Goal: Task Accomplishment & Management: Use online tool/utility

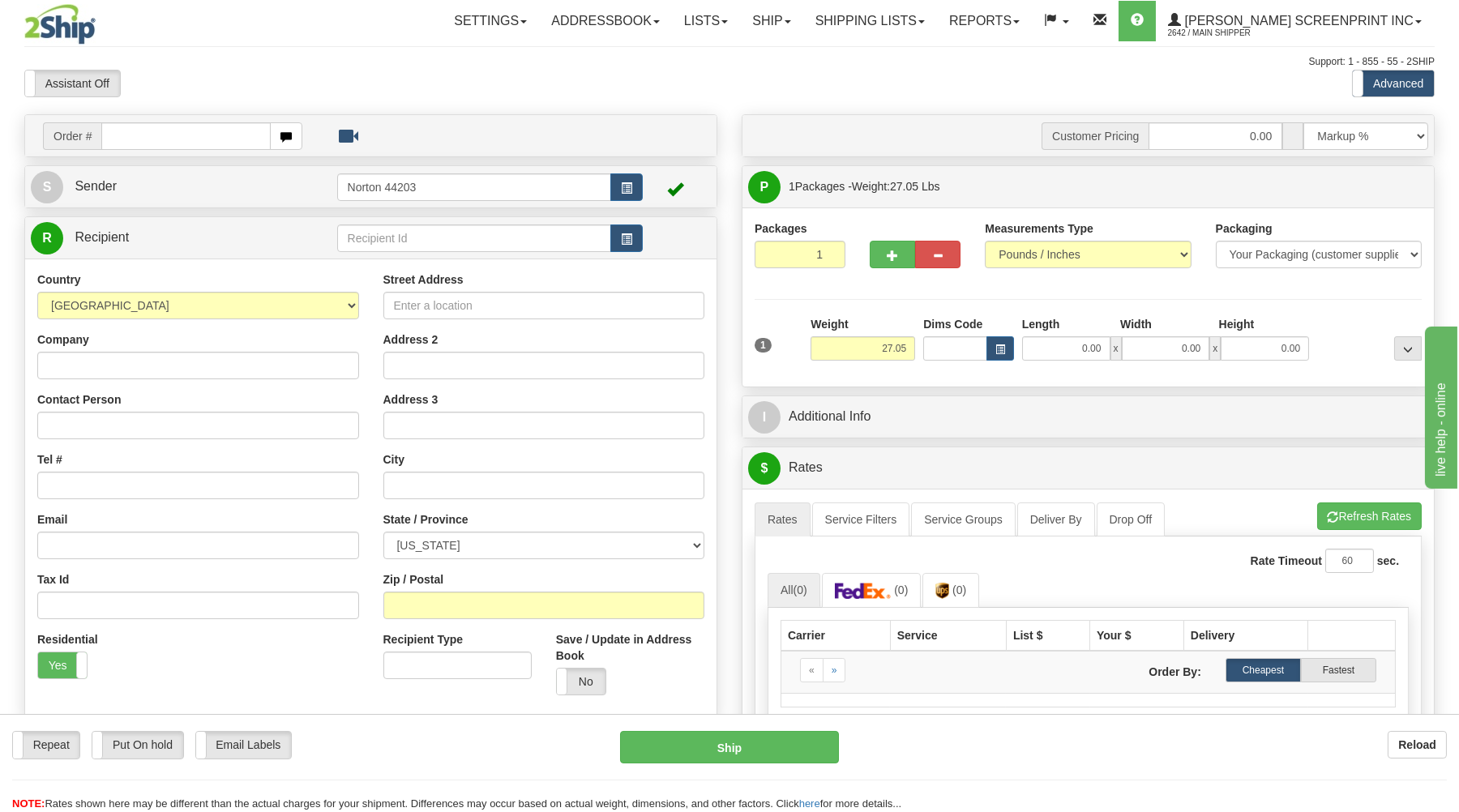
click at [212, 141] on input "text" at bounding box center [185, 136] width 168 height 28
type input "16930"
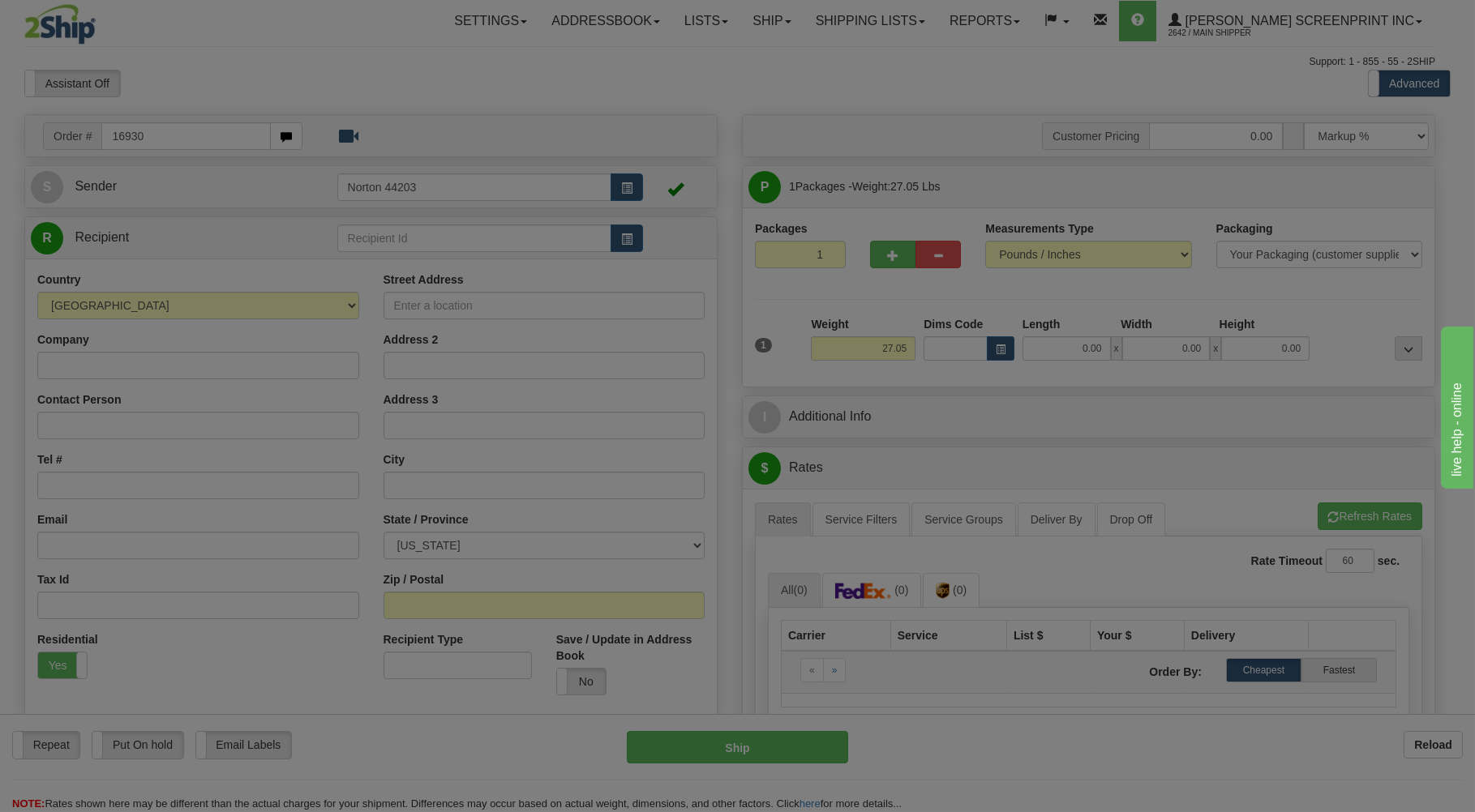
click at [433, 90] on body "Training Course Close Toggle navigation Settings Shipping Preferences New Recip…" at bounding box center [738, 406] width 1475 height 812
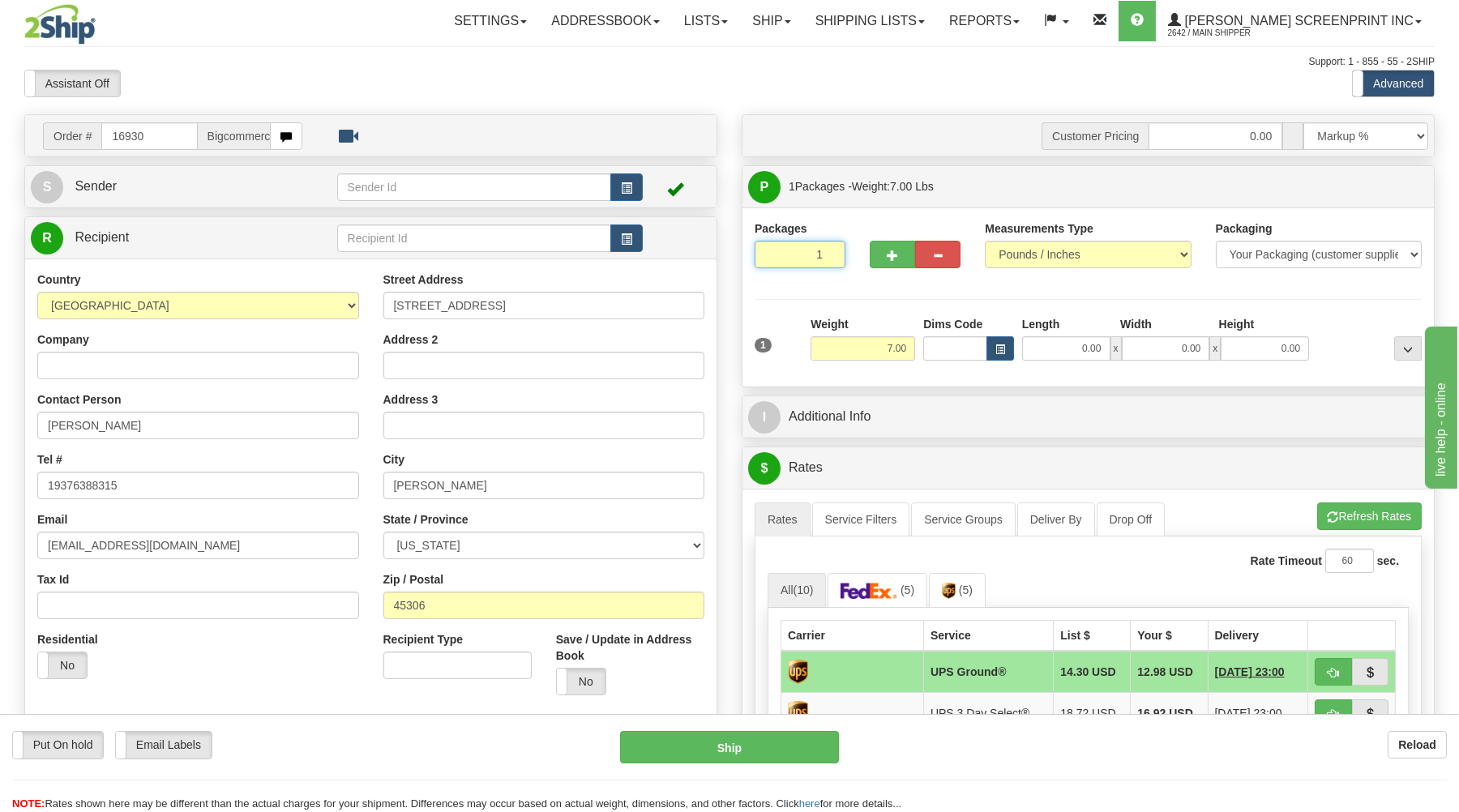
drag, startPoint x: 789, startPoint y: 250, endPoint x: 804, endPoint y: 275, distance: 29.2
click at [790, 250] on input "1" at bounding box center [800, 255] width 91 height 28
click at [883, 348] on input "7.00" at bounding box center [862, 349] width 104 height 25
type input "27.05"
drag, startPoint x: 1067, startPoint y: 338, endPoint x: 1068, endPoint y: 347, distance: 9.1
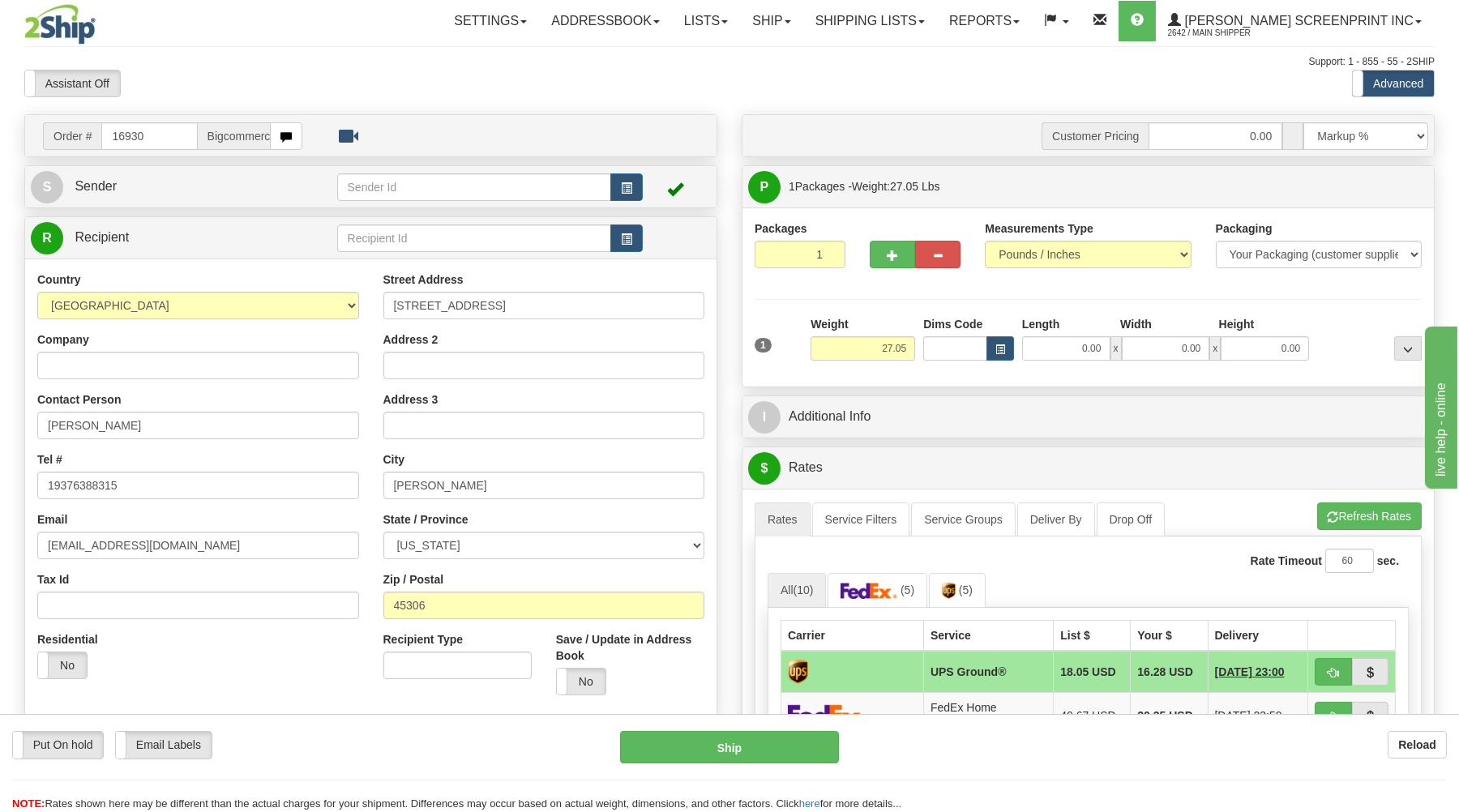
click at [1068, 346] on div "Length Width Height 0.00 x 0.00 x 0.00" at bounding box center [1165, 338] width 295 height 44
click at [1068, 349] on input "0.00" at bounding box center [1067, 349] width 89 height 25
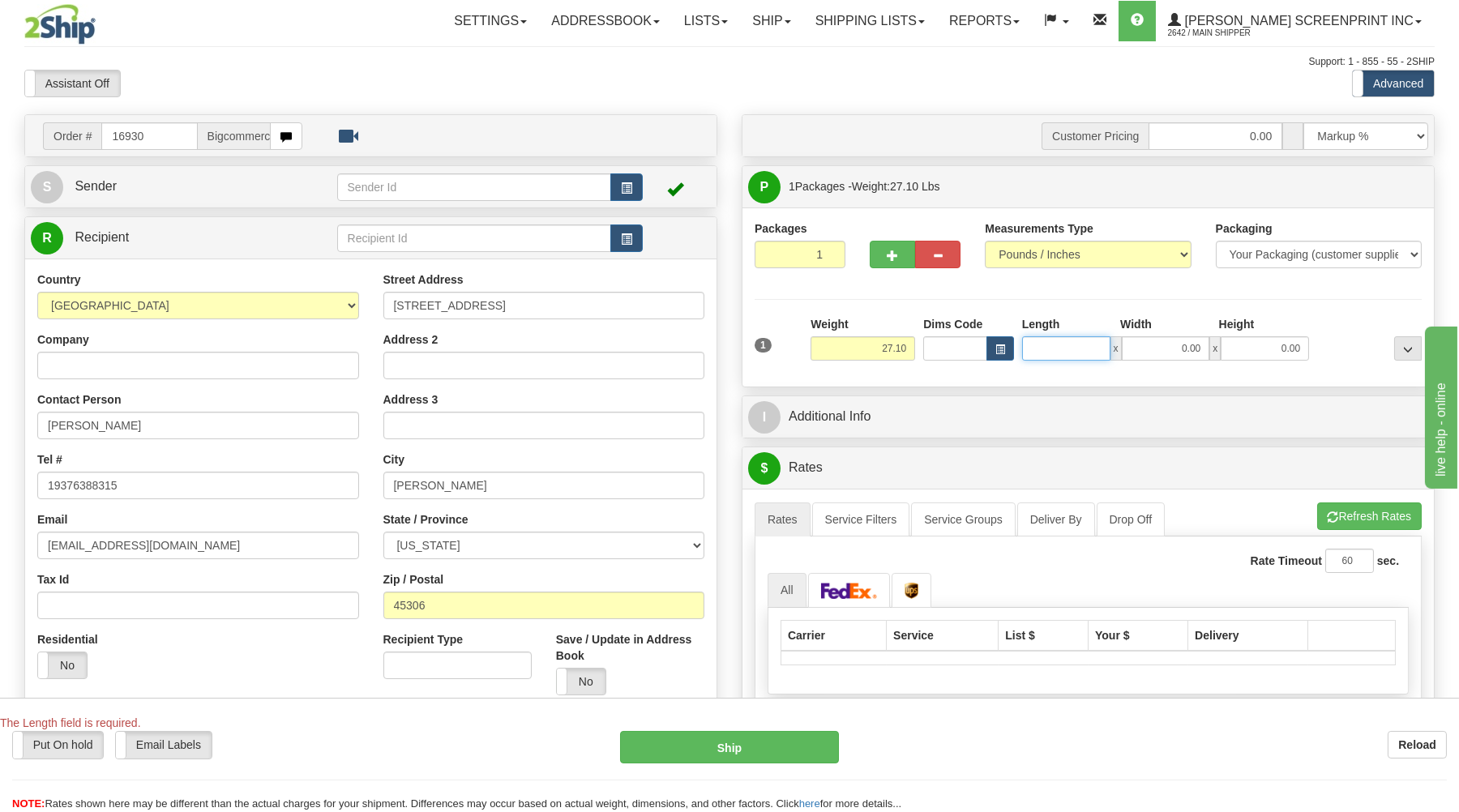
type input "27.15"
type input "38"
type input "27.05"
type input "38.00"
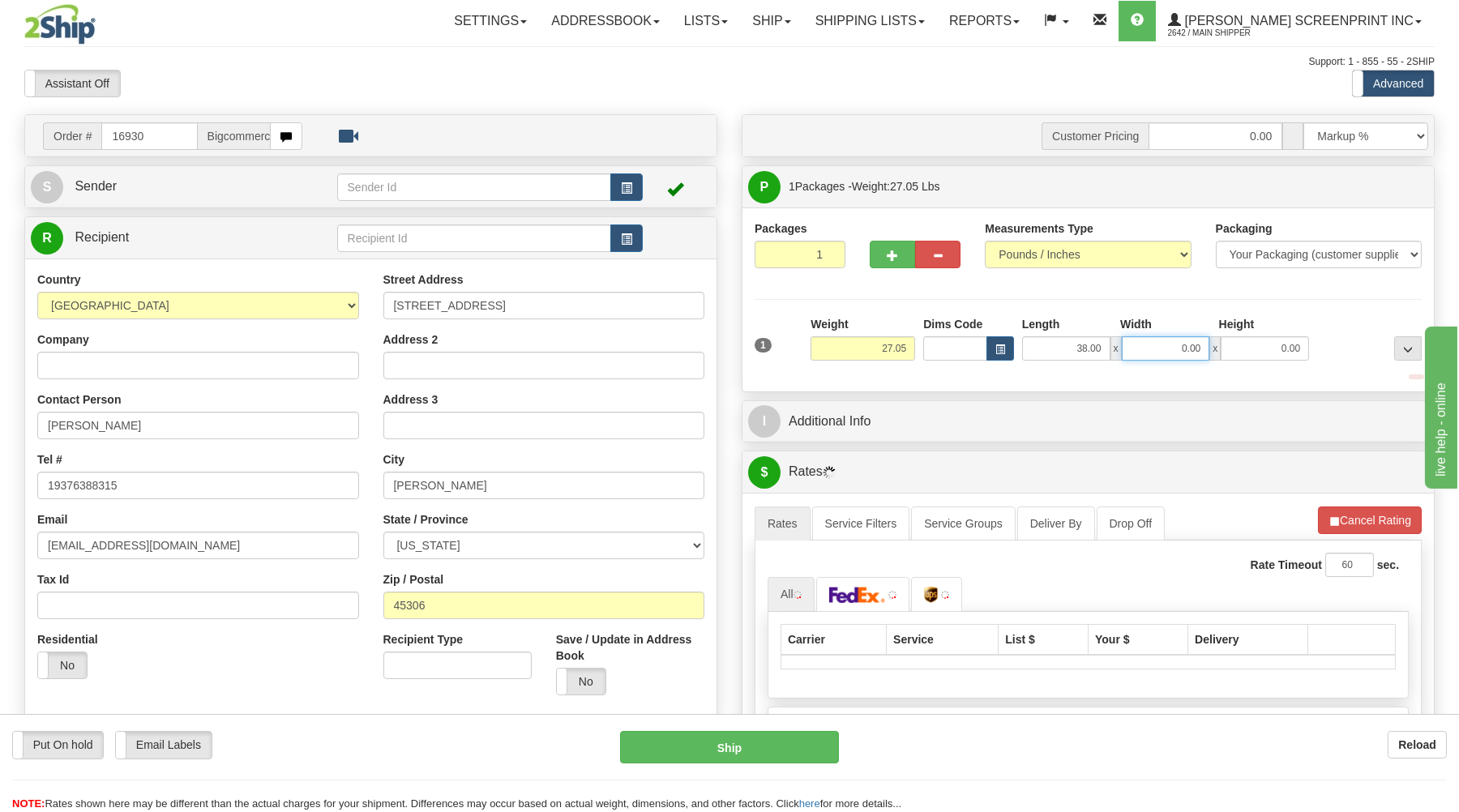
click at [1168, 351] on input "0.00" at bounding box center [1166, 349] width 89 height 25
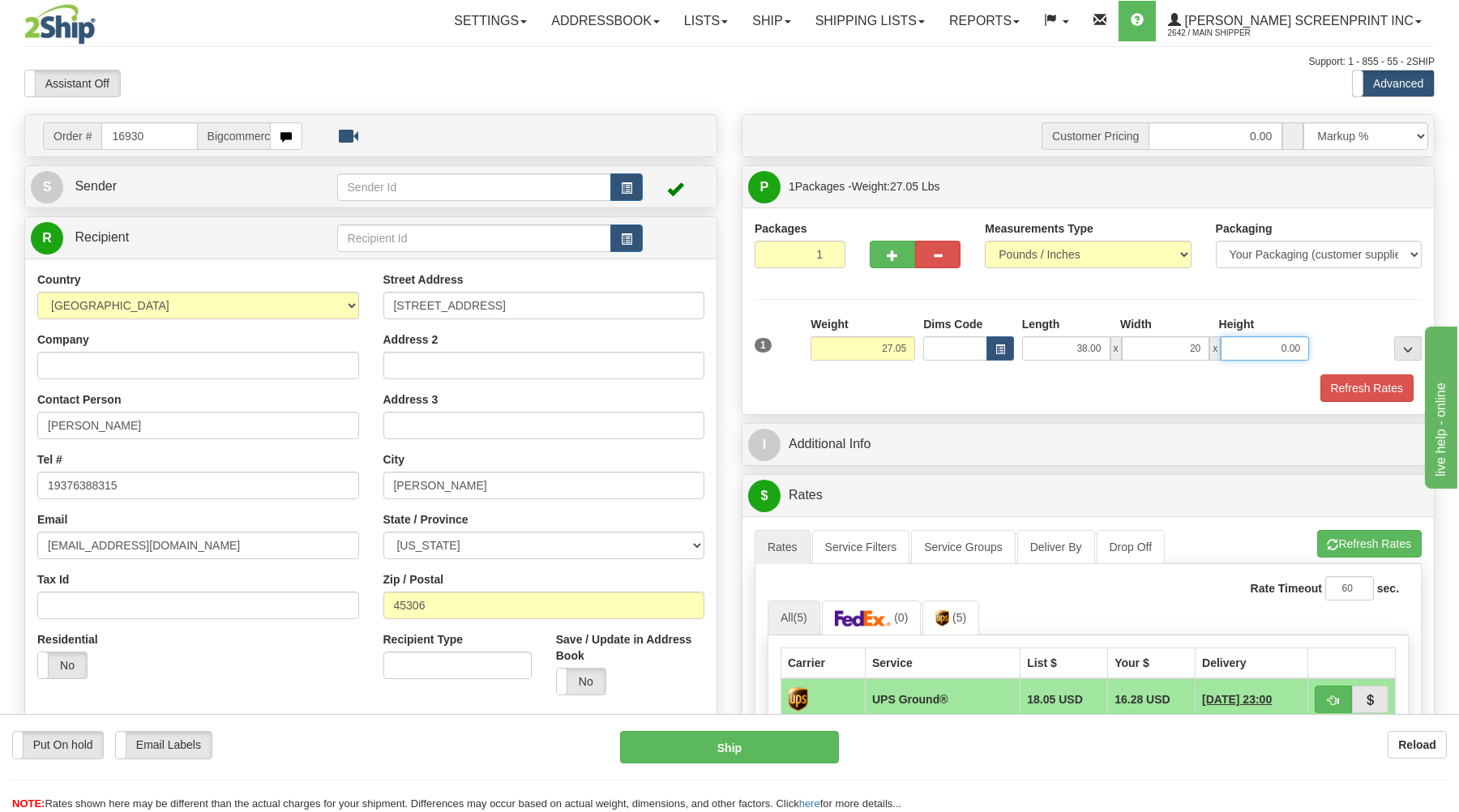
type input "20.00"
click at [1291, 347] on input "0.00" at bounding box center [1265, 349] width 89 height 25
type input "8.00"
click at [1357, 393] on button "Refresh Rates" at bounding box center [1367, 388] width 94 height 28
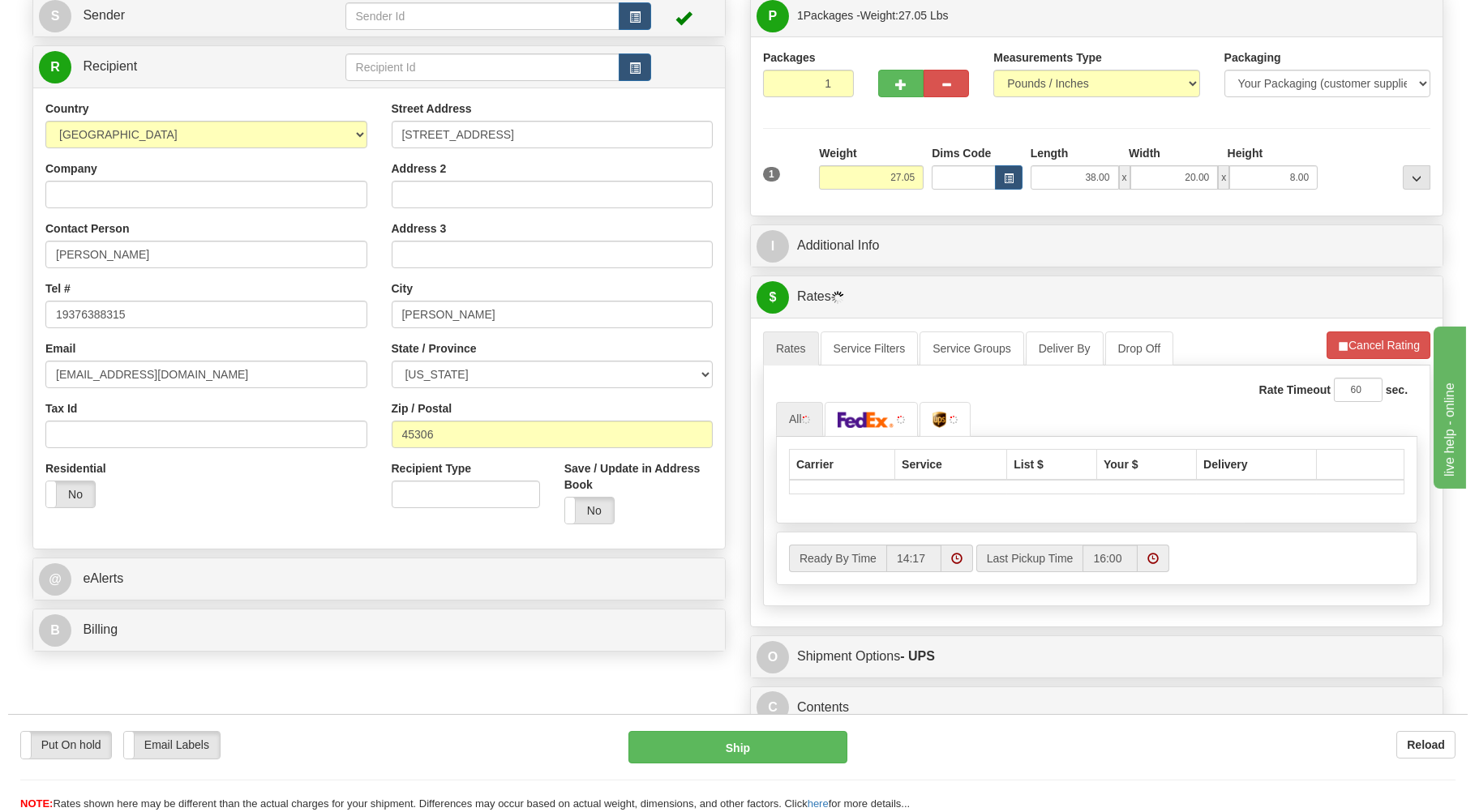
scroll to position [173, 0]
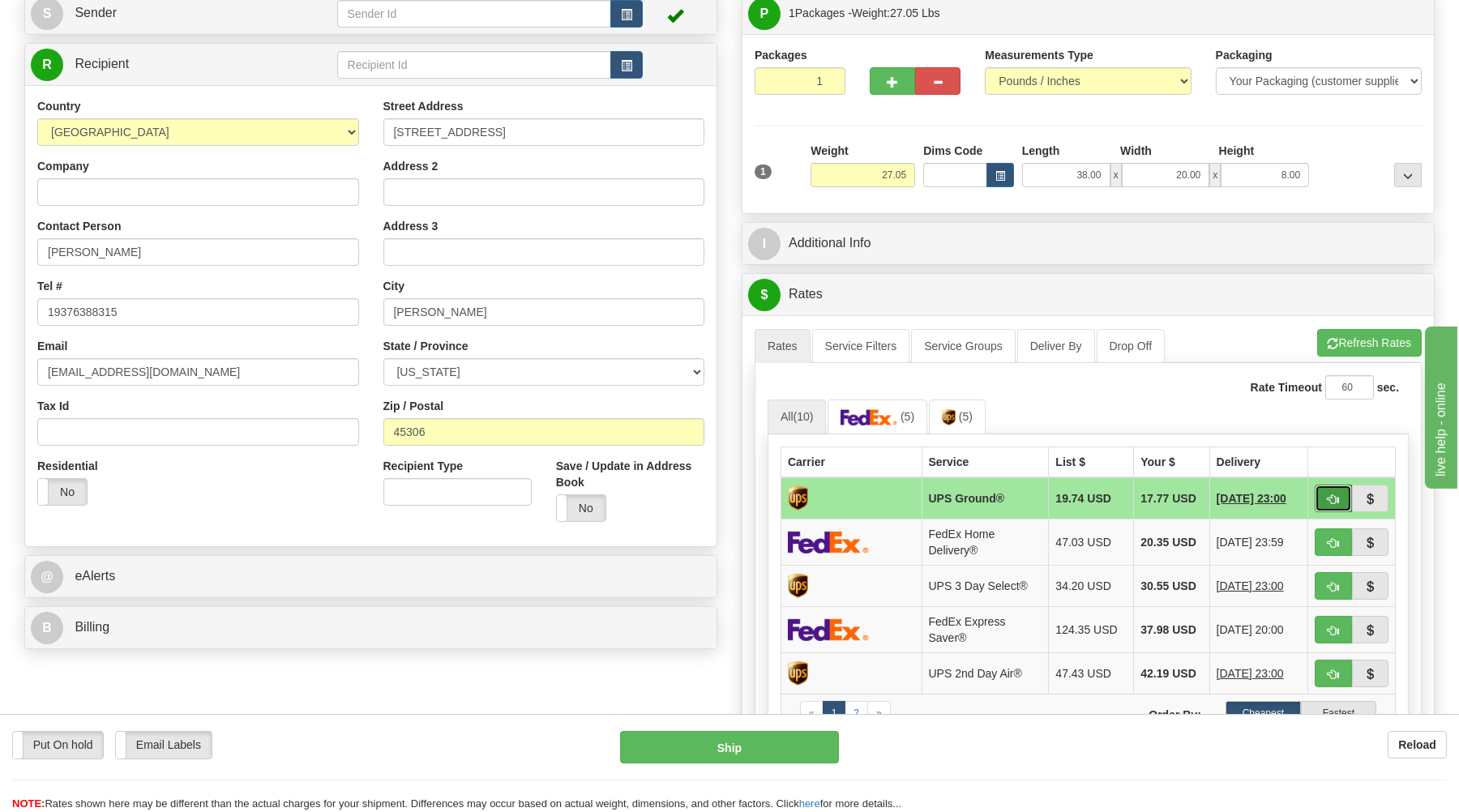
click at [1328, 495] on span "button" at bounding box center [1333, 499] width 11 height 11
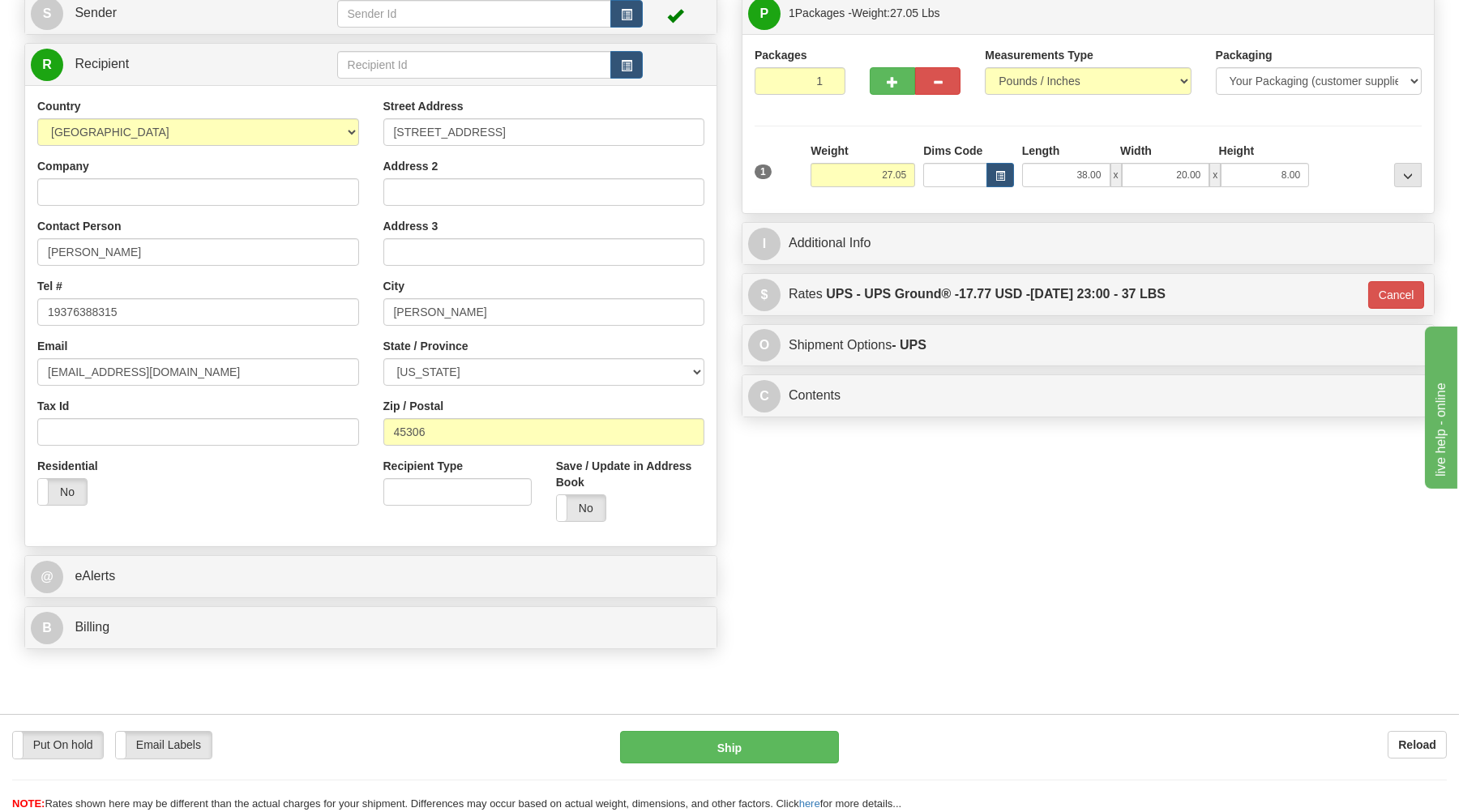
type input "03"
click at [782, 746] on button "Ship" at bounding box center [729, 746] width 219 height 32
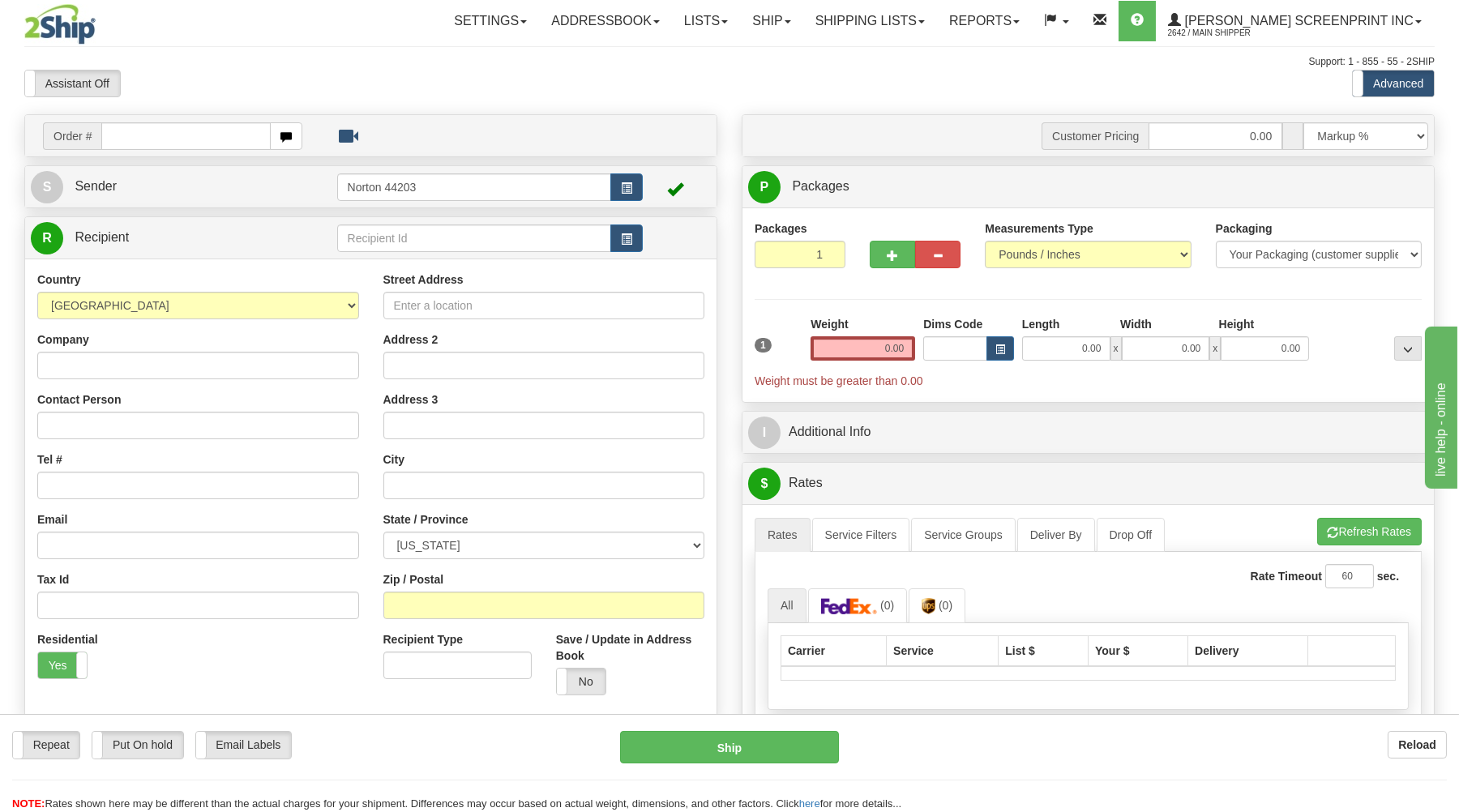
type input "1.55"
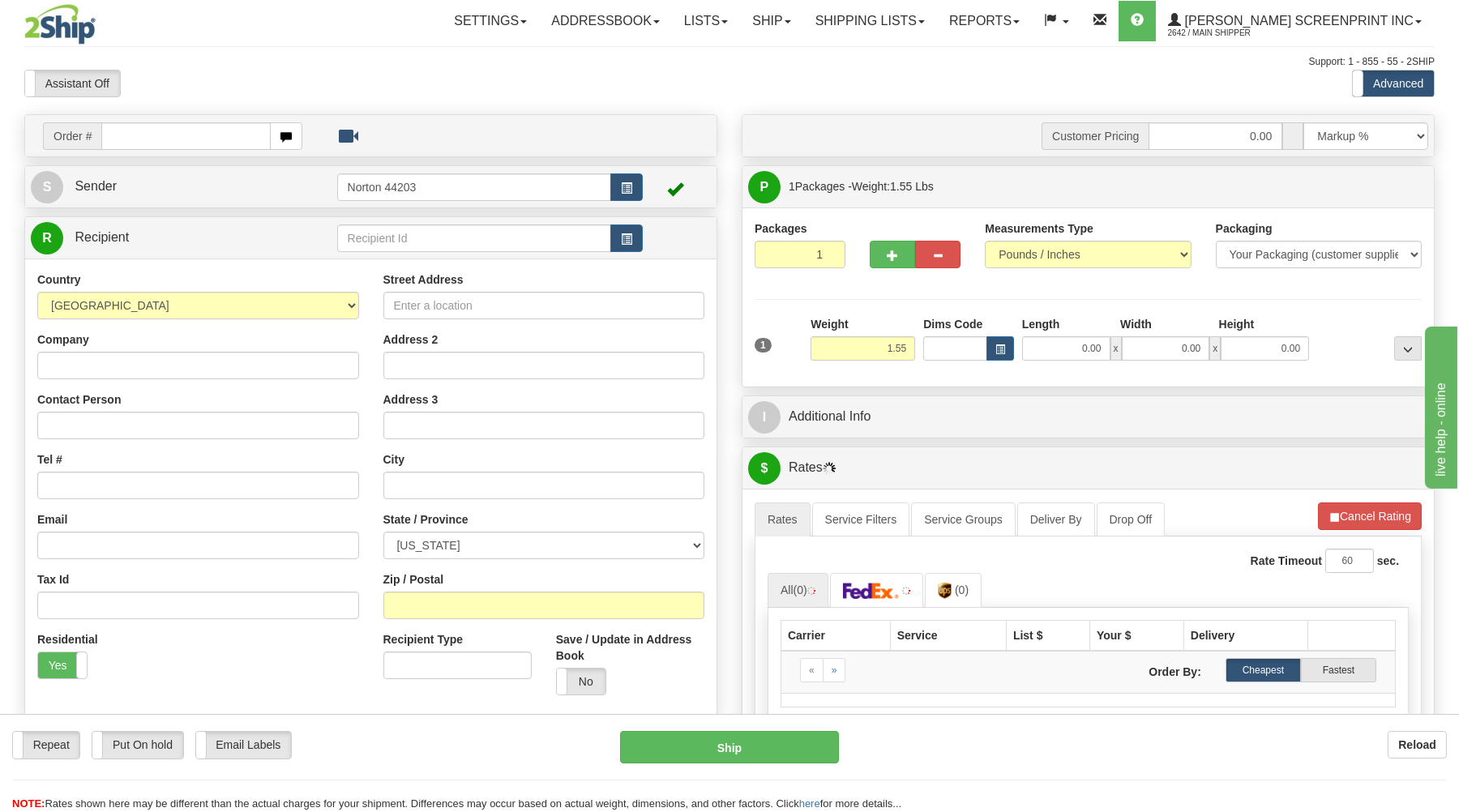
click at [243, 134] on input "text" at bounding box center [185, 136] width 168 height 28
type input "16929"
click at [211, 88] on body "Training Course Close Toggle navigation Settings Shipping Preferences New Recip…" at bounding box center [729, 406] width 1459 height 812
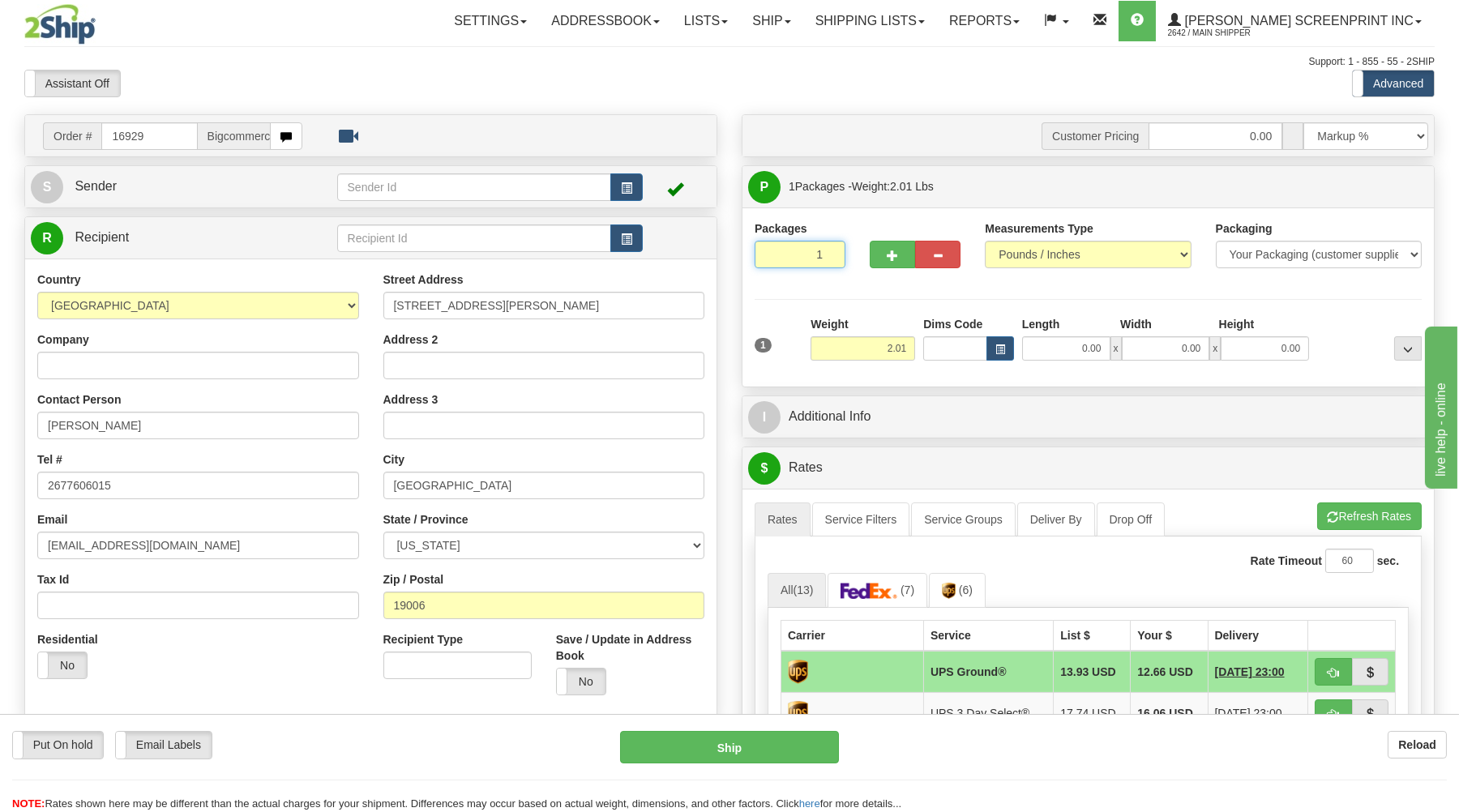
click at [812, 254] on input "1" at bounding box center [800, 255] width 91 height 28
click at [856, 346] on input "2.01" at bounding box center [862, 349] width 104 height 25
type input "1.55"
click at [1087, 351] on input "0.00" at bounding box center [1067, 349] width 89 height 25
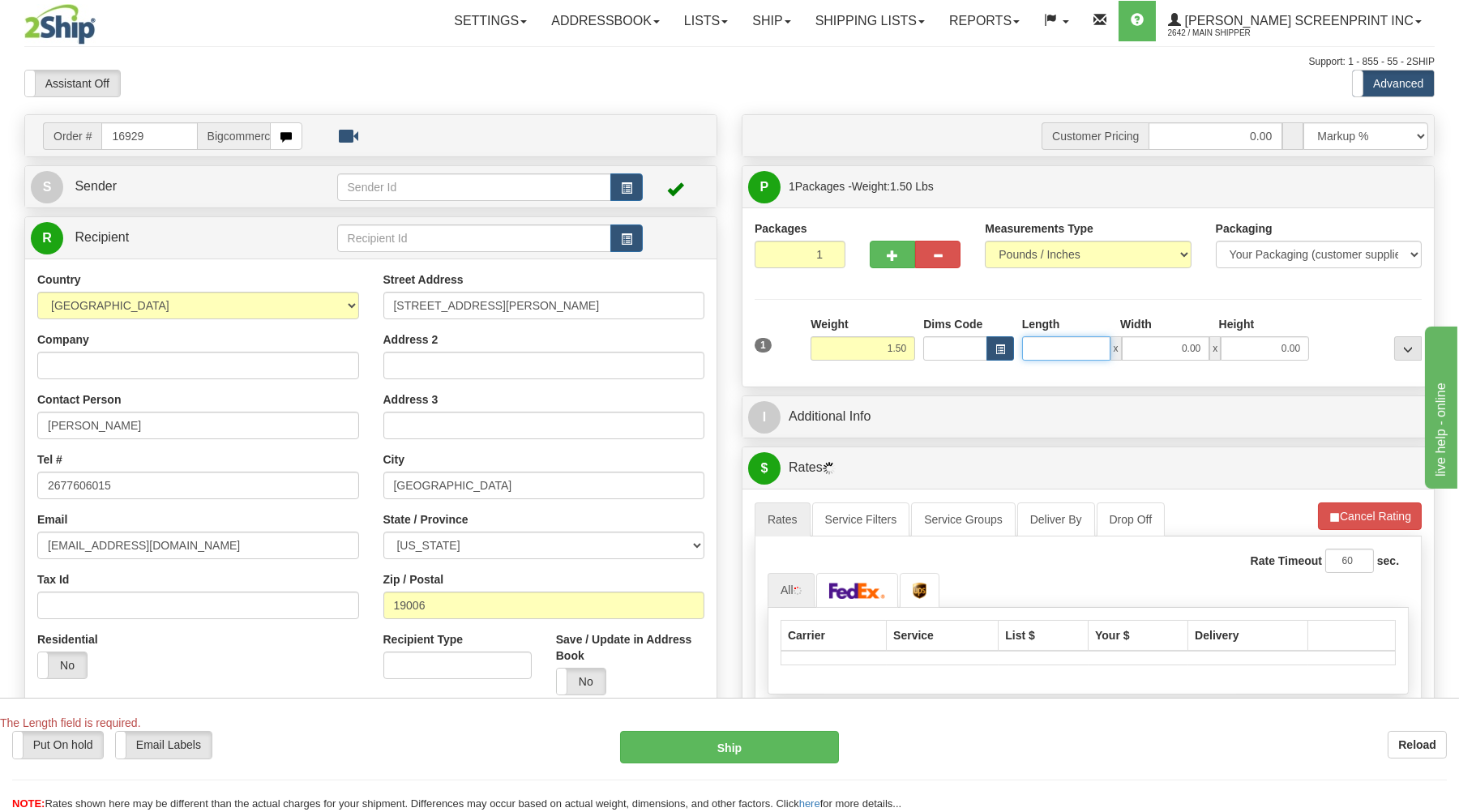
type input "1.45"
type input "2"
type input "1.45"
type input "27"
type input "1.55"
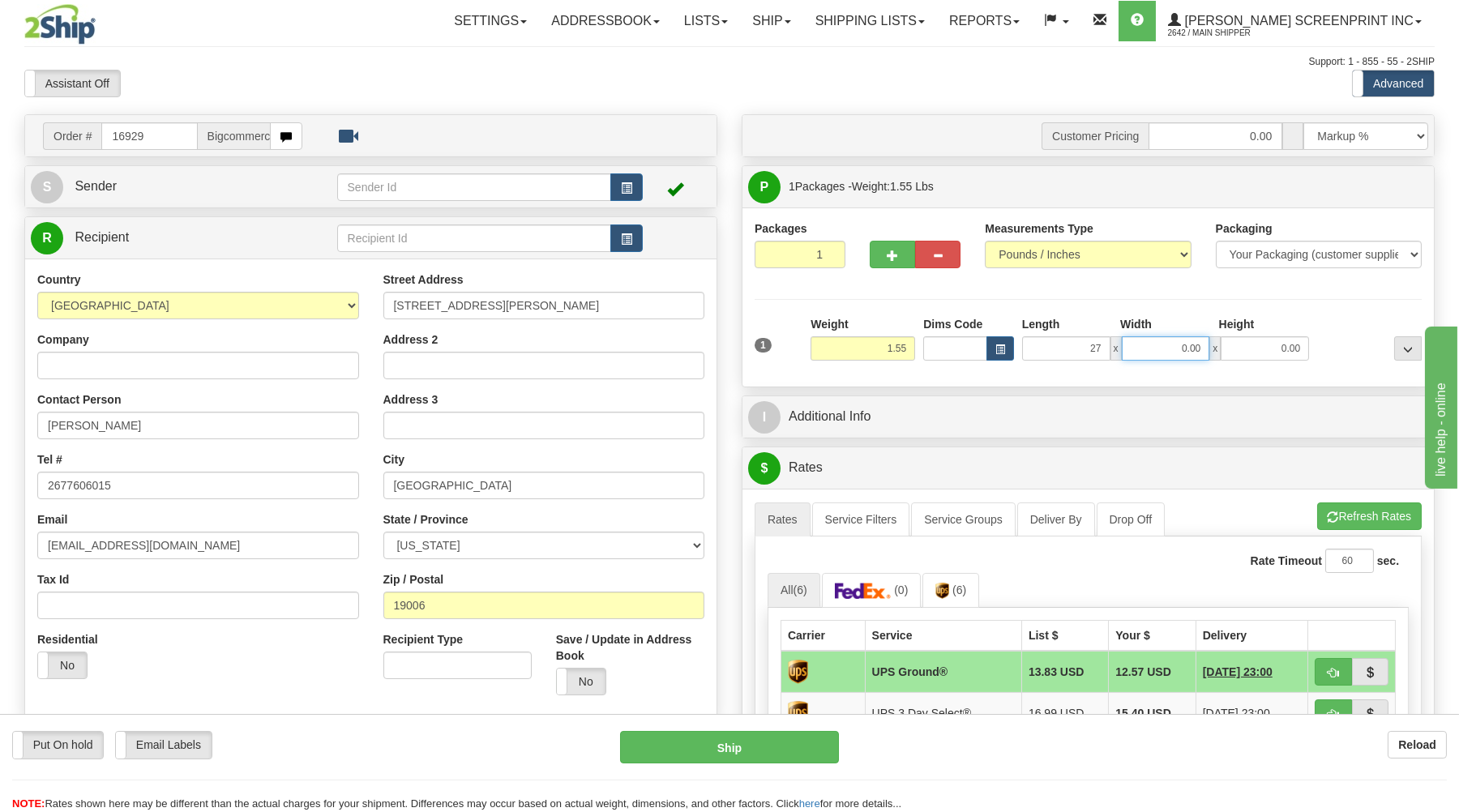
type input "27.00"
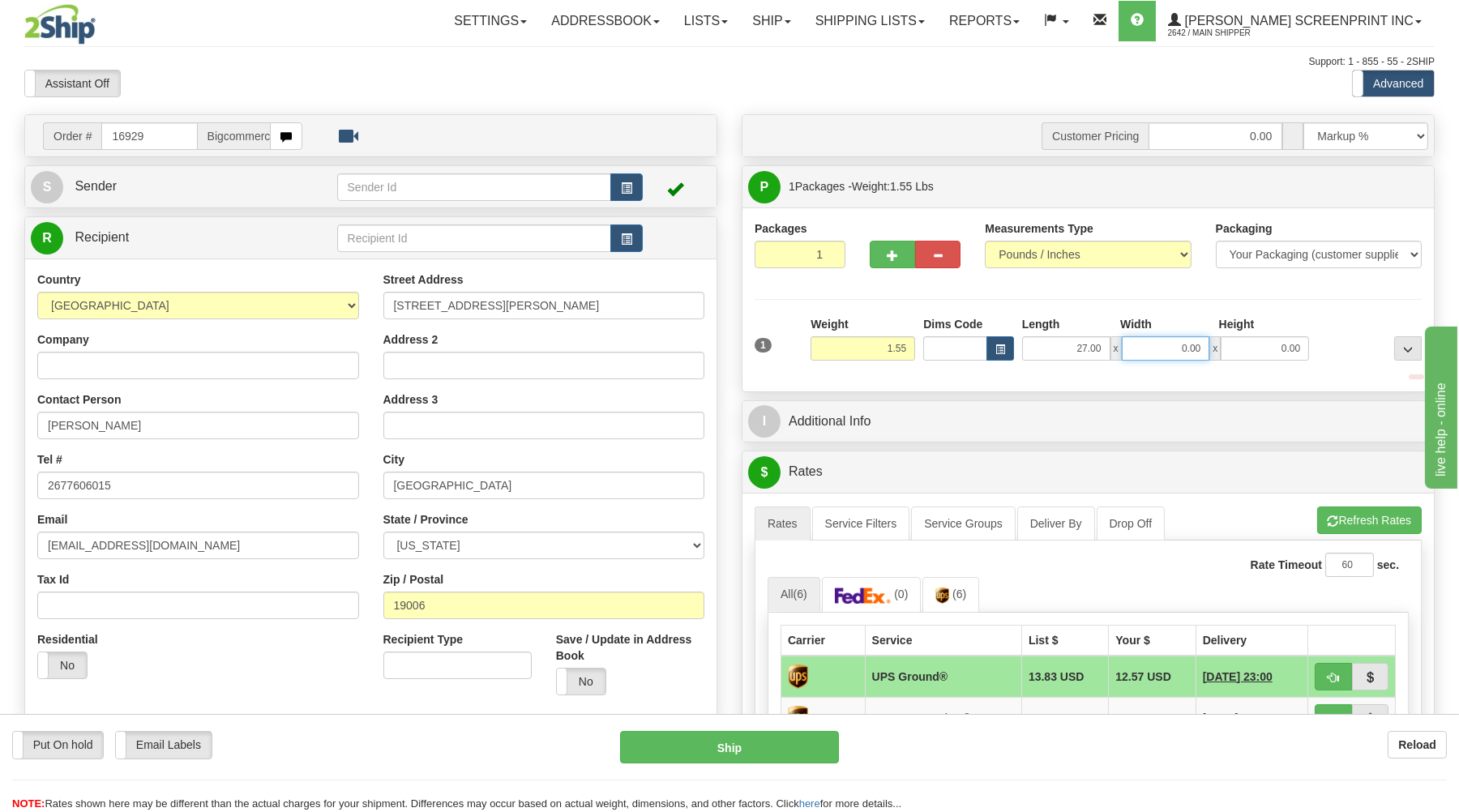
click at [1197, 348] on input "0.00" at bounding box center [1166, 349] width 89 height 25
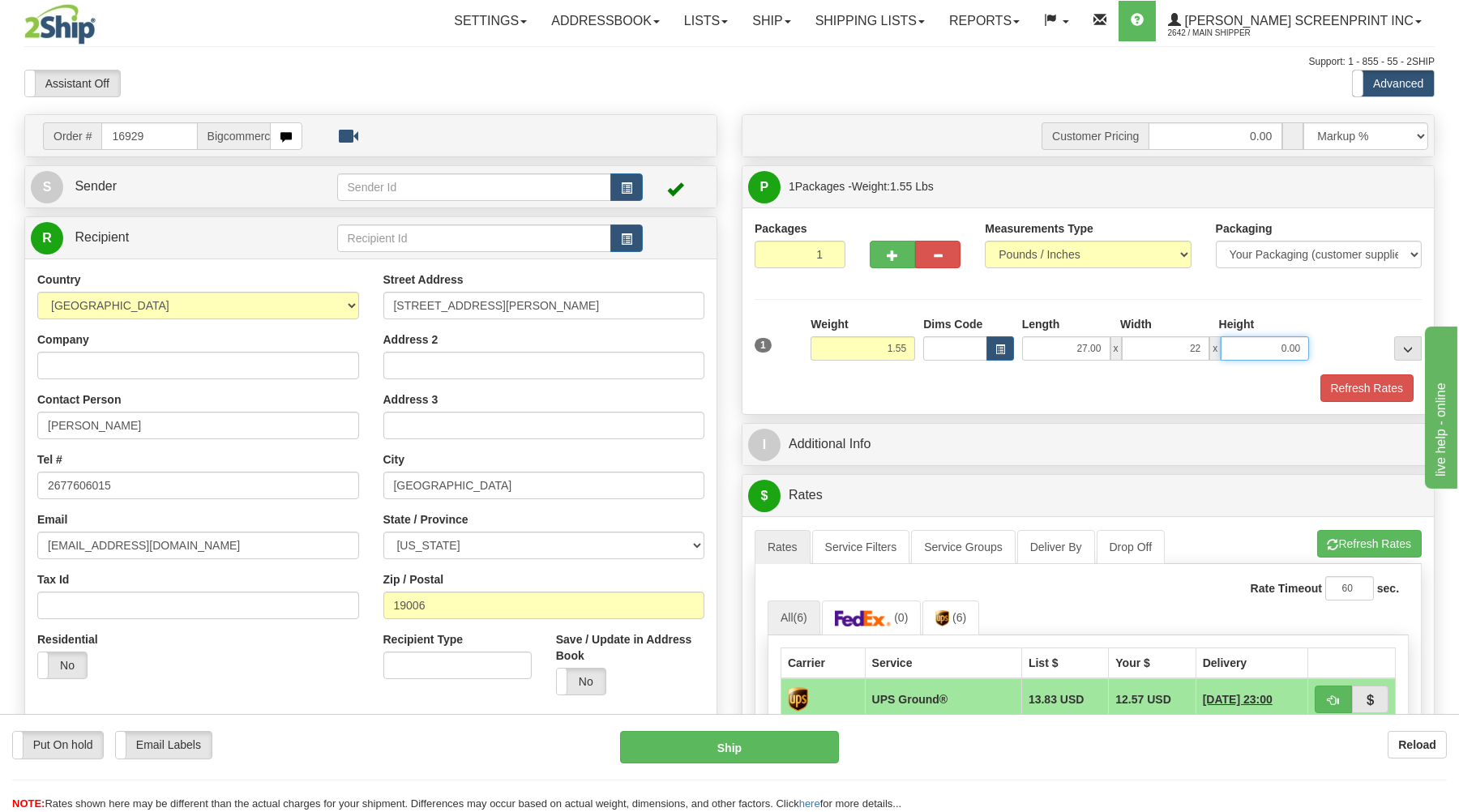
type input "22.00"
click at [1287, 358] on input "0.00" at bounding box center [1265, 349] width 89 height 25
type input "1.00"
click at [1372, 543] on button "Refresh Rates" at bounding box center [1369, 544] width 104 height 28
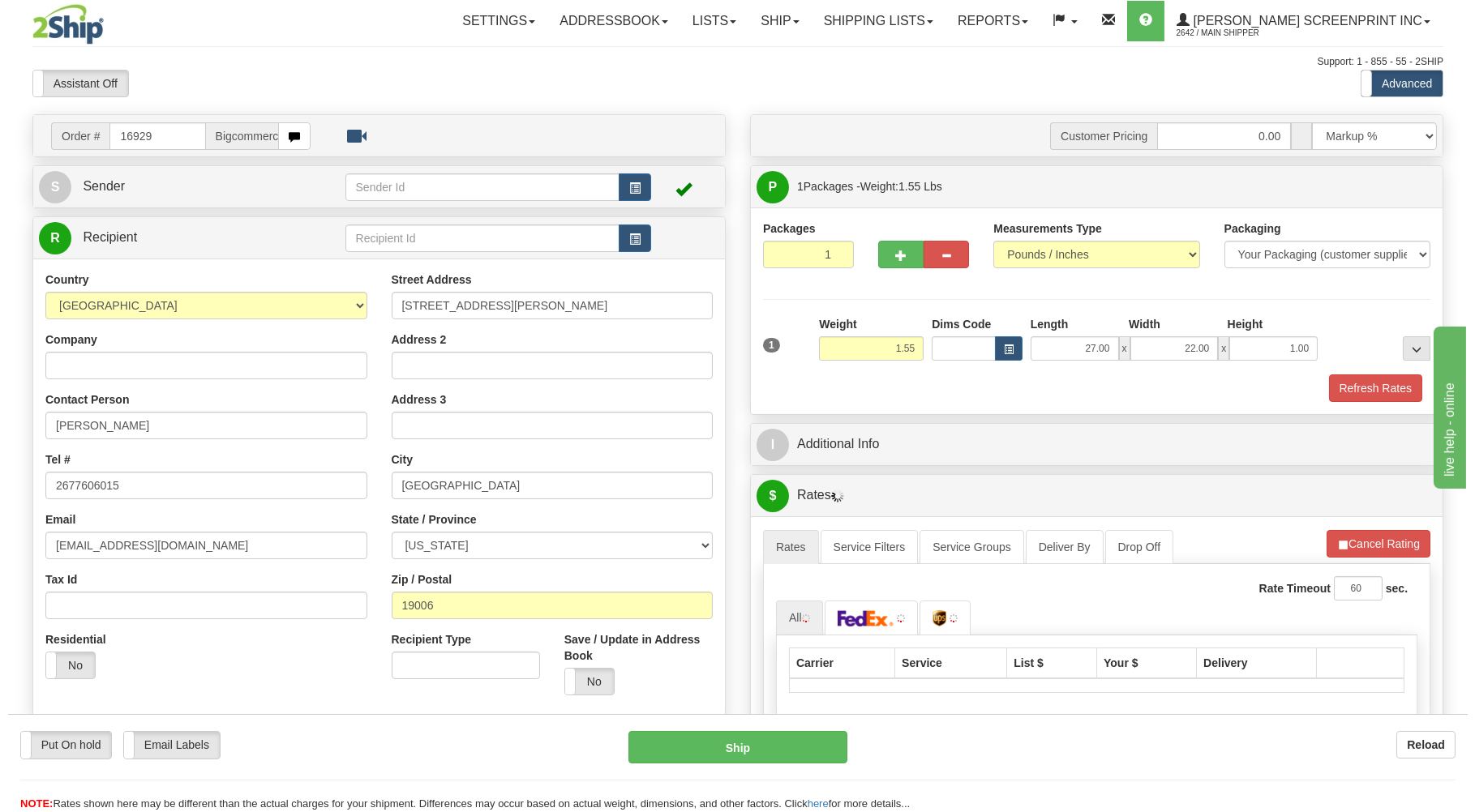
scroll to position [173, 0]
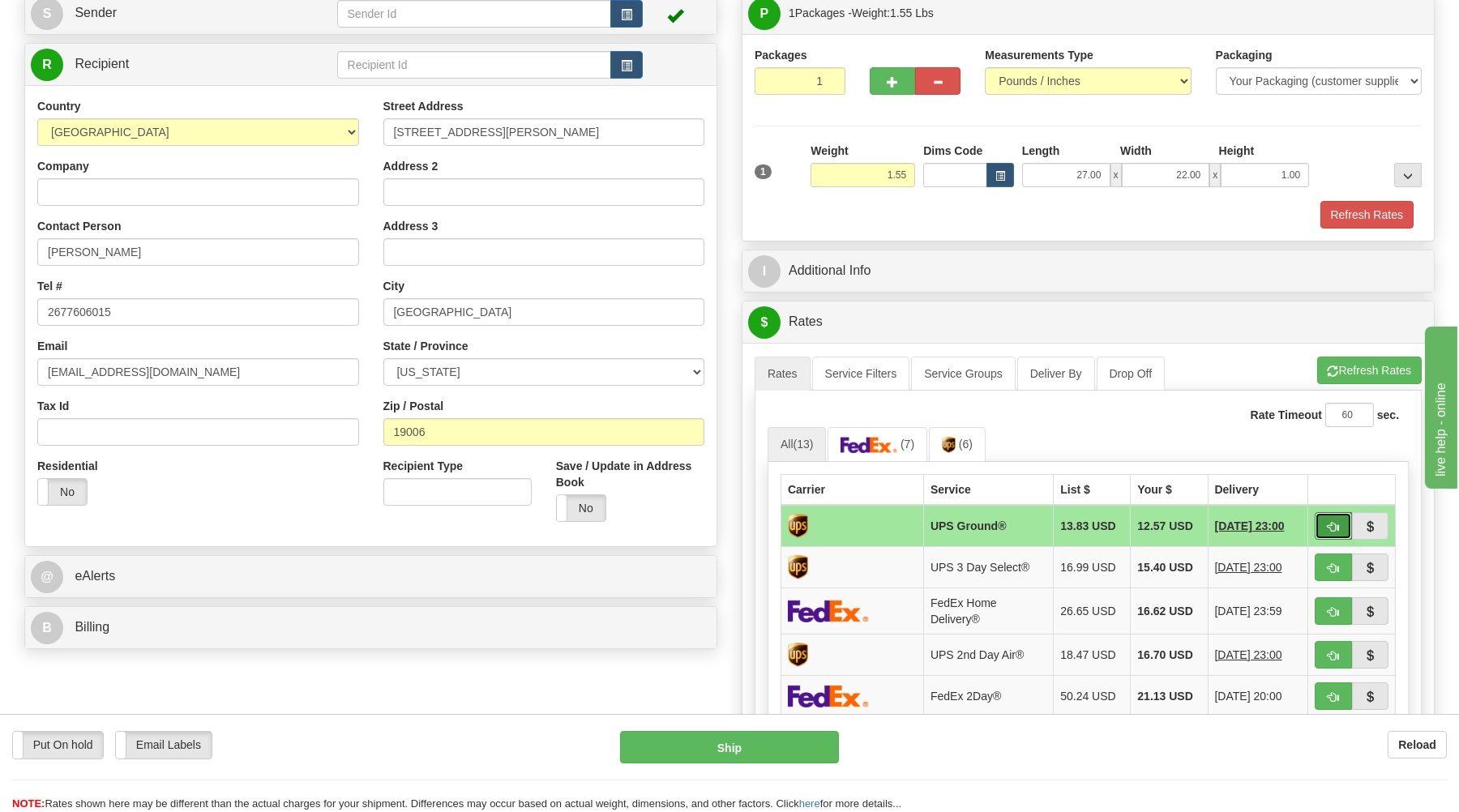
click at [1331, 518] on button "button" at bounding box center [1333, 526] width 37 height 28
type input "03"
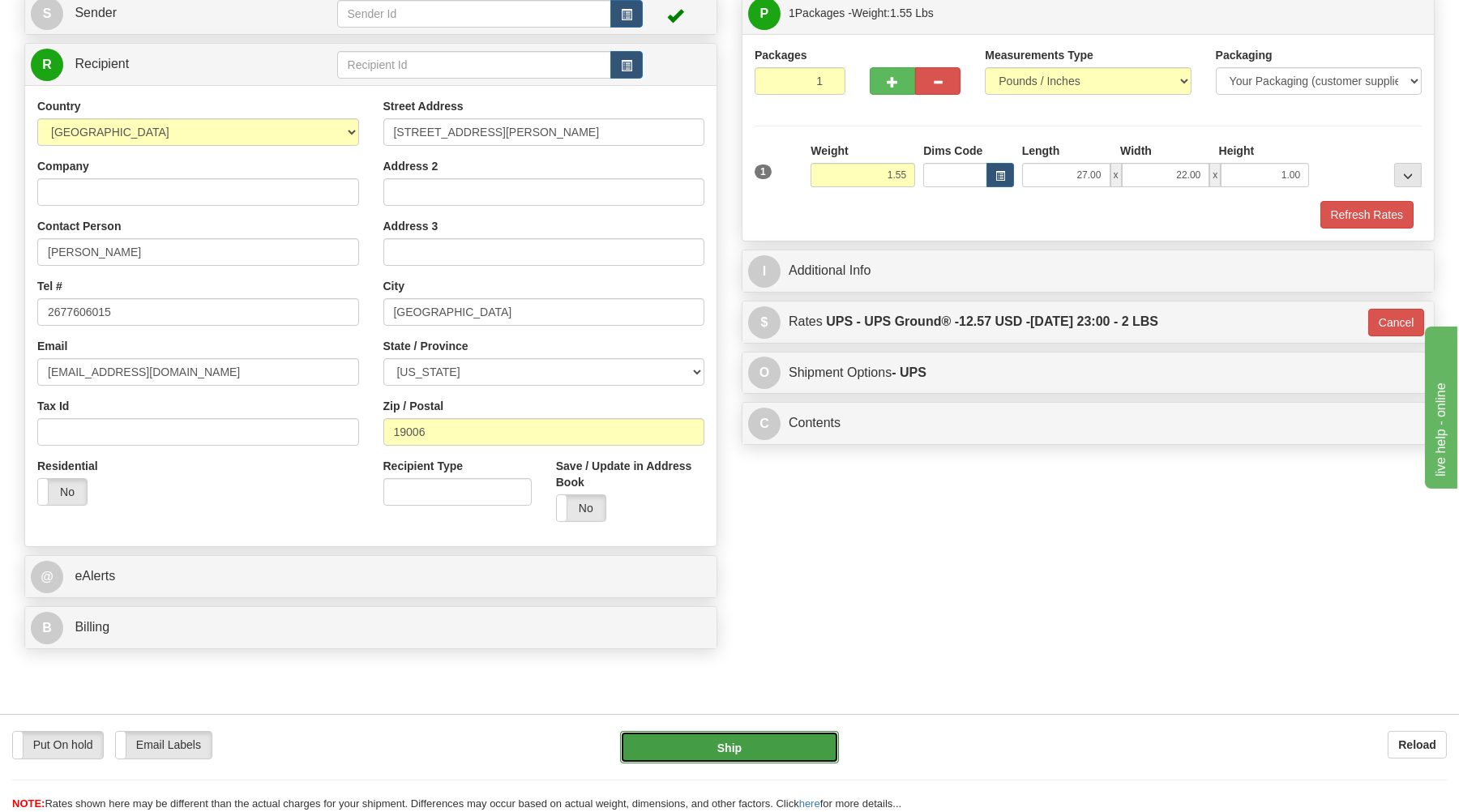
click at [806, 755] on button "Ship" at bounding box center [729, 746] width 219 height 32
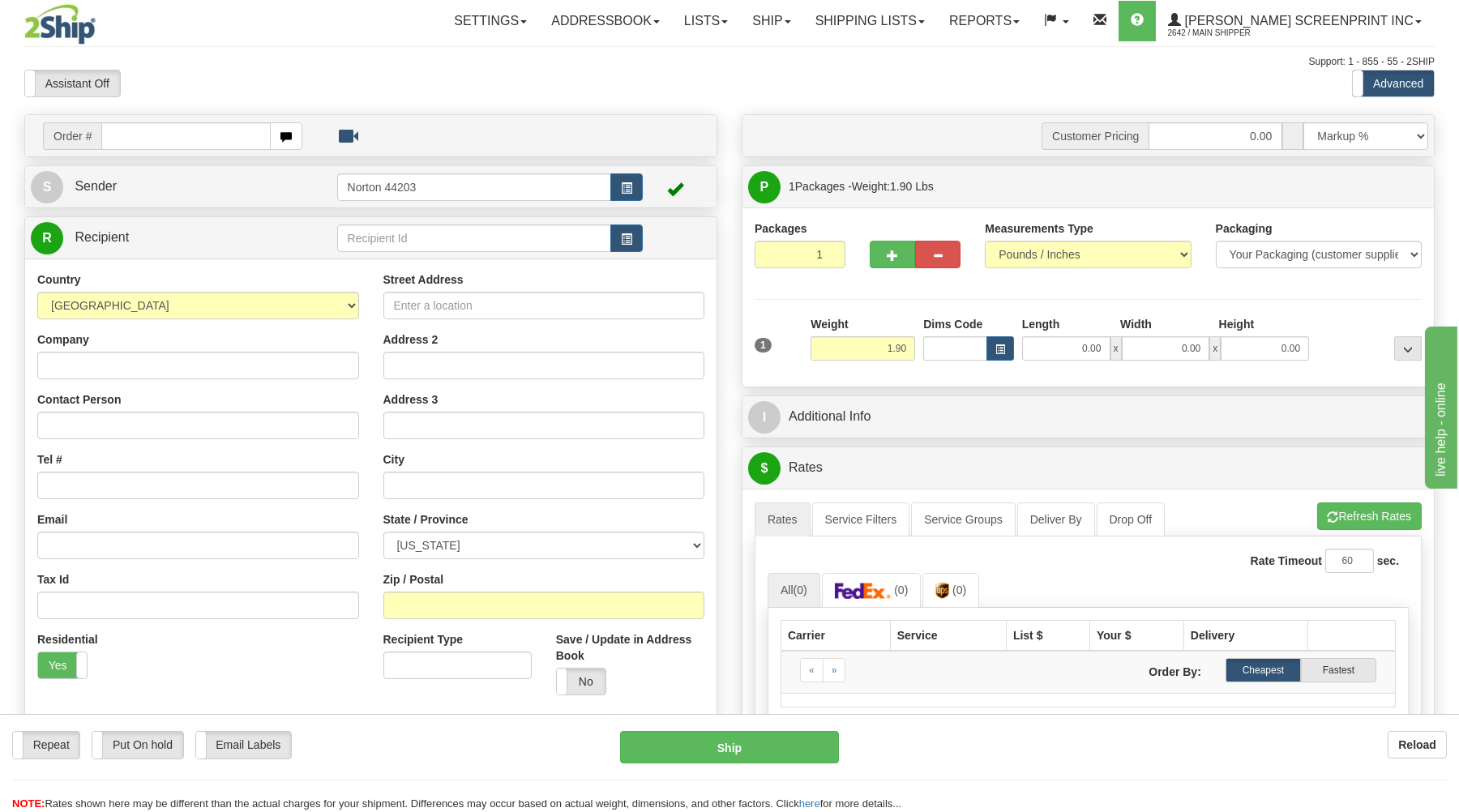
type input "0.00"
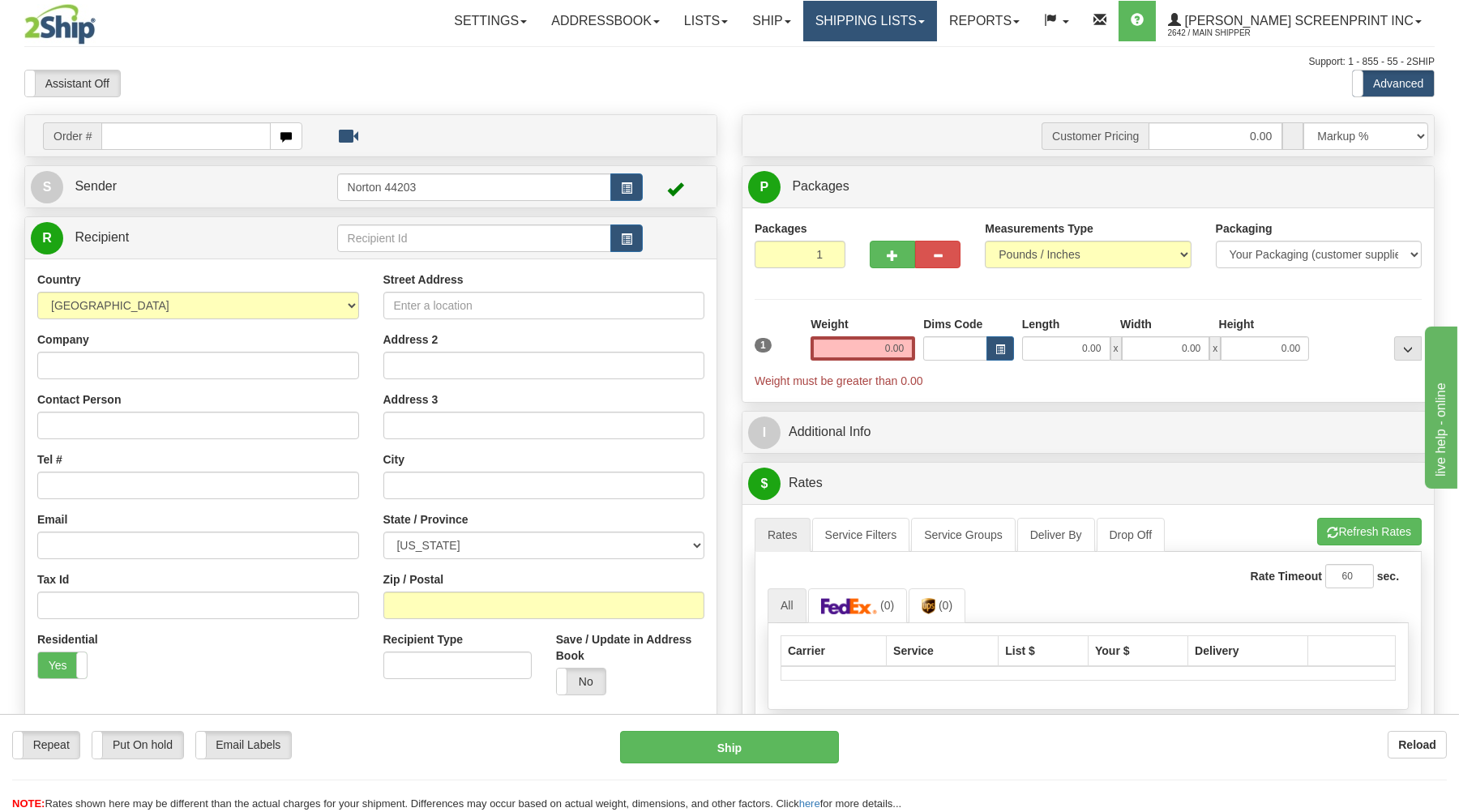
click at [937, 17] on link "Shipping lists" at bounding box center [869, 21] width 134 height 40
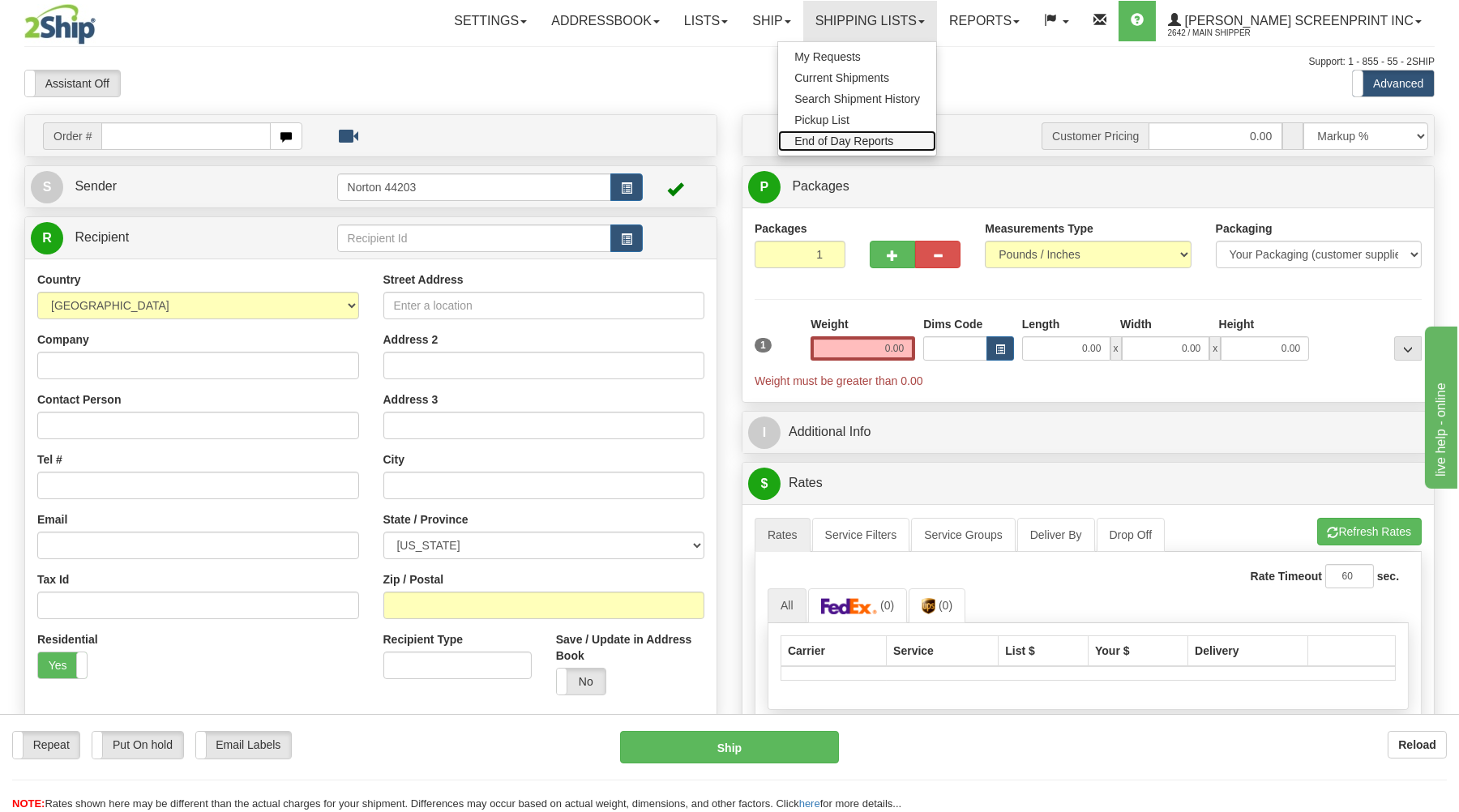
click at [890, 145] on span "End of Day Reports" at bounding box center [843, 141] width 99 height 13
